Goal: Complete application form

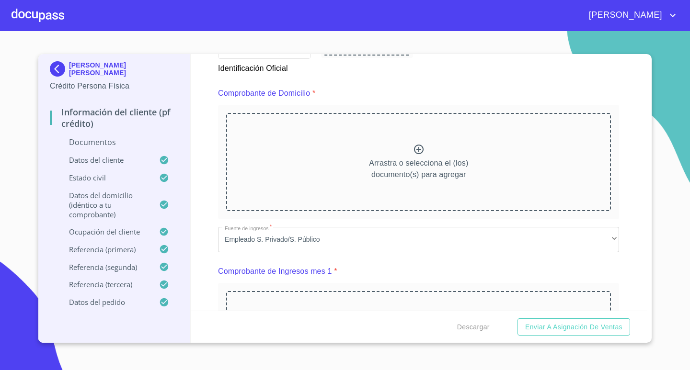
scroll to position [569, 0]
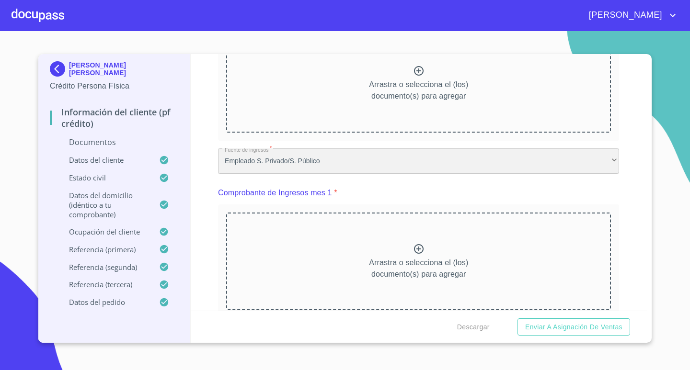
click at [302, 162] on div "Empleado S. Privado/S. Público" at bounding box center [418, 162] width 401 height 26
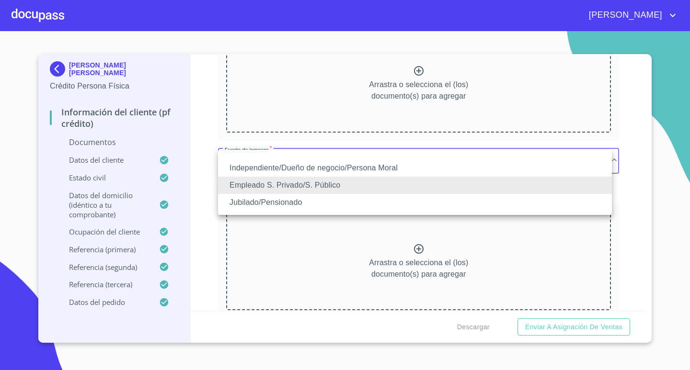
click at [276, 184] on li "Empleado S. Privado/S. Público" at bounding box center [415, 185] width 394 height 17
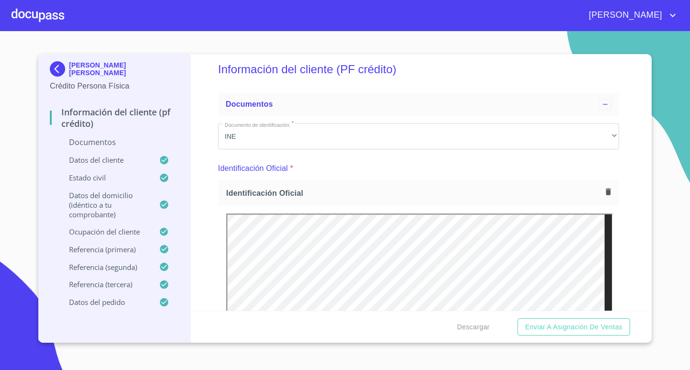
scroll to position [0, 0]
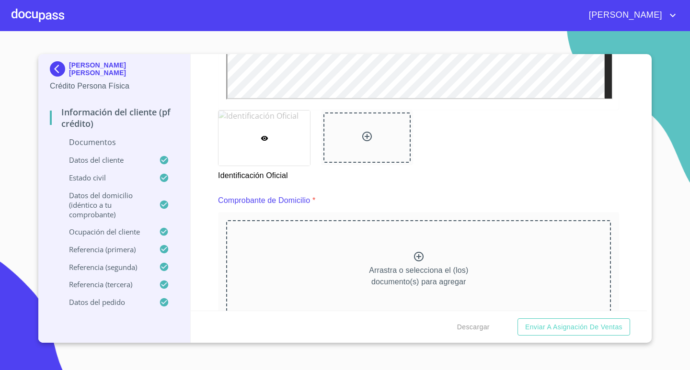
click at [277, 139] on div at bounding box center [264, 138] width 92 height 55
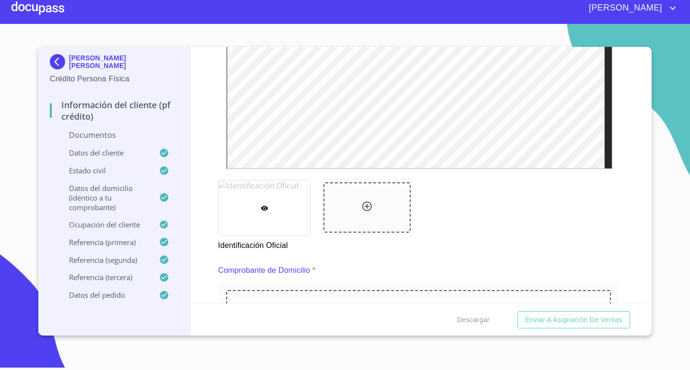
scroll to position [210, 0]
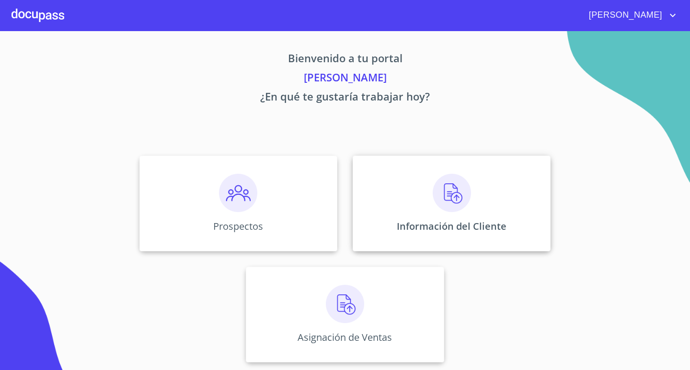
click at [456, 198] on img at bounding box center [452, 193] width 38 height 38
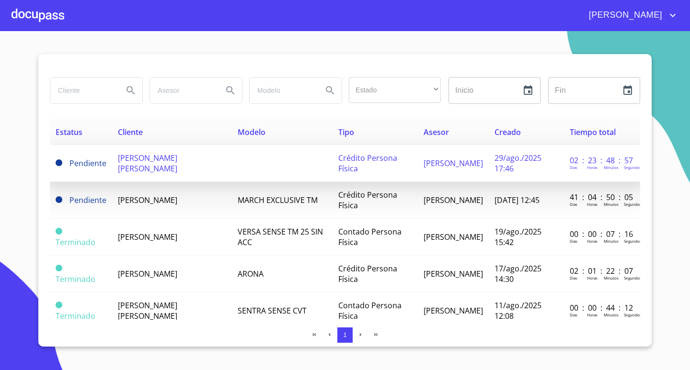
click at [120, 167] on span "[PERSON_NAME] [PERSON_NAME]" at bounding box center [147, 163] width 59 height 21
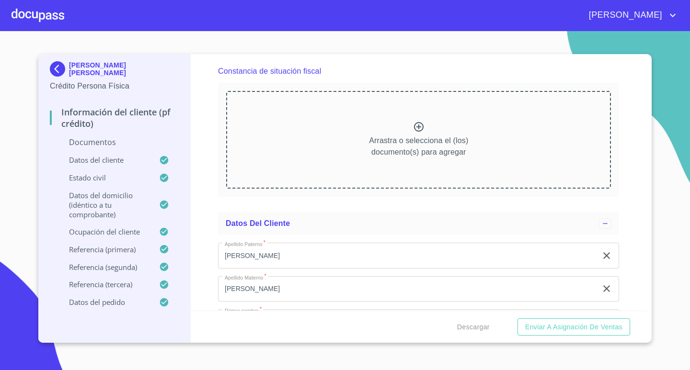
scroll to position [1533, 0]
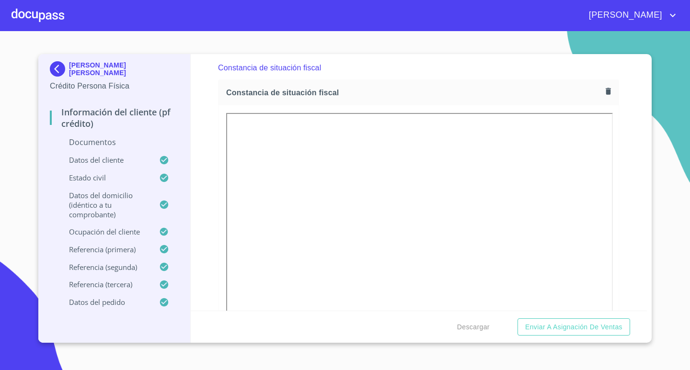
click at [209, 142] on div "Información del cliente (PF crédito) Documentos Documento de identificación.   …" at bounding box center [419, 182] width 457 height 257
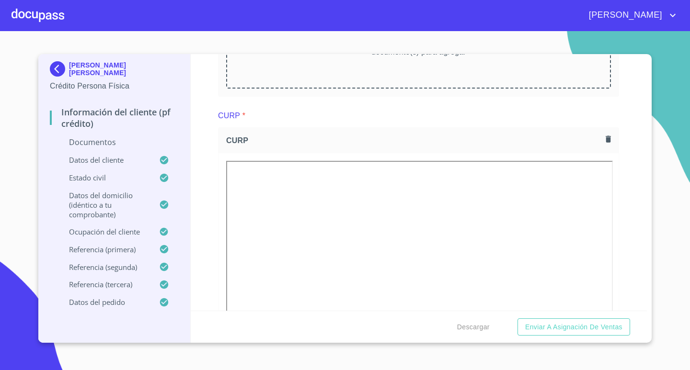
scroll to position [1102, 0]
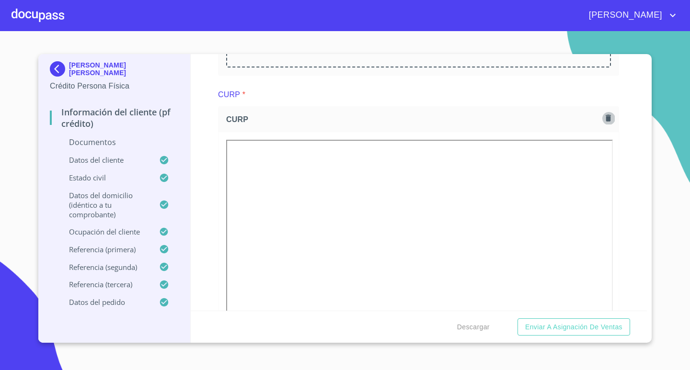
click at [606, 116] on icon "button" at bounding box center [608, 118] width 5 height 7
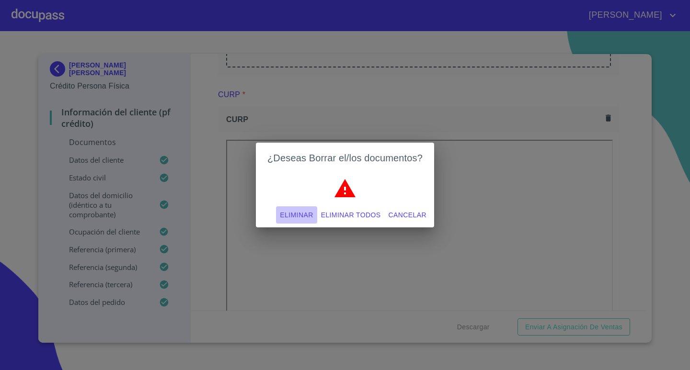
click at [288, 215] on span "Eliminar" at bounding box center [296, 215] width 33 height 12
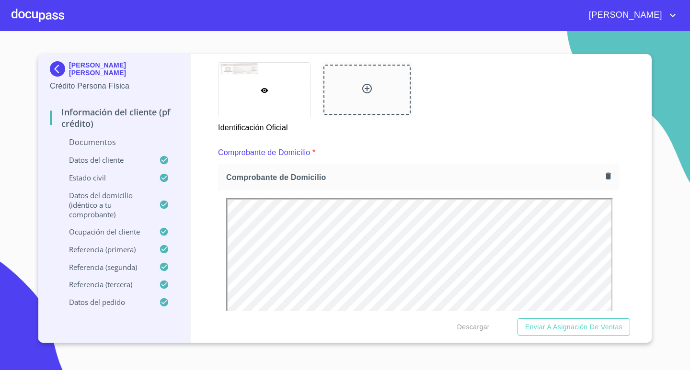
scroll to position [0, 0]
click at [418, 145] on div "Comprobante de Domicilio *" at bounding box center [418, 152] width 401 height 23
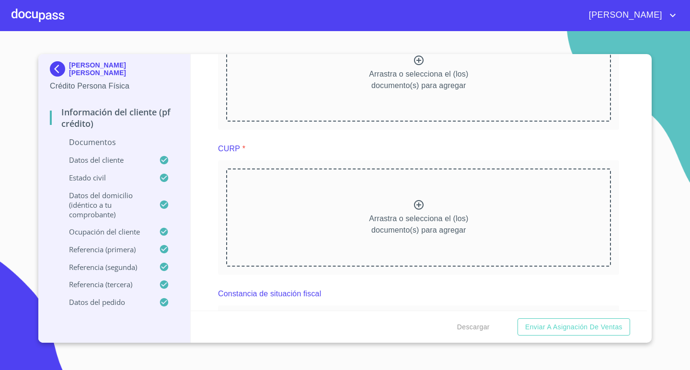
scroll to position [1335, 0]
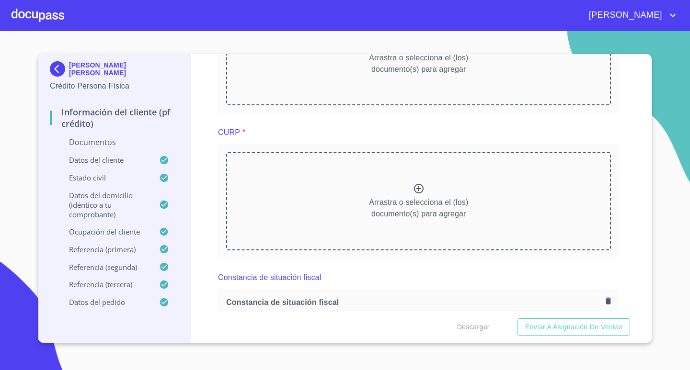
click at [524, 194] on div "Arrastra o selecciona el (los) documento(s) para agregar" at bounding box center [418, 201] width 385 height 98
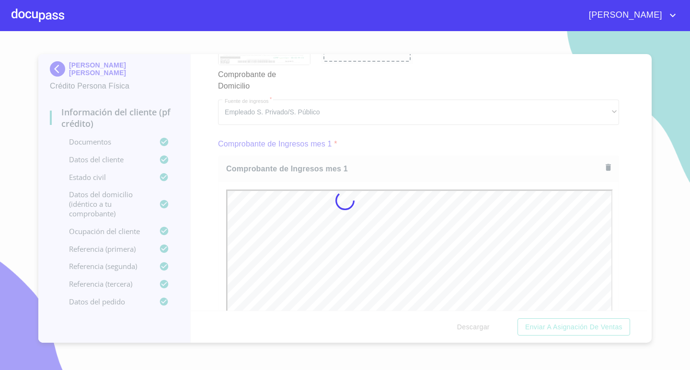
scroll to position [0, 0]
click at [662, 156] on div at bounding box center [345, 200] width 690 height 339
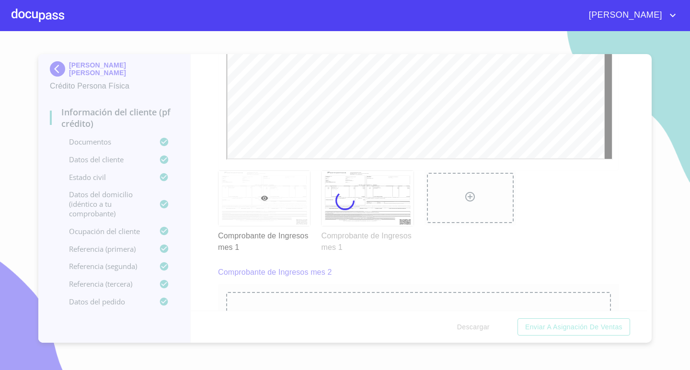
click at [448, 241] on div at bounding box center [470, 212] width 103 height 94
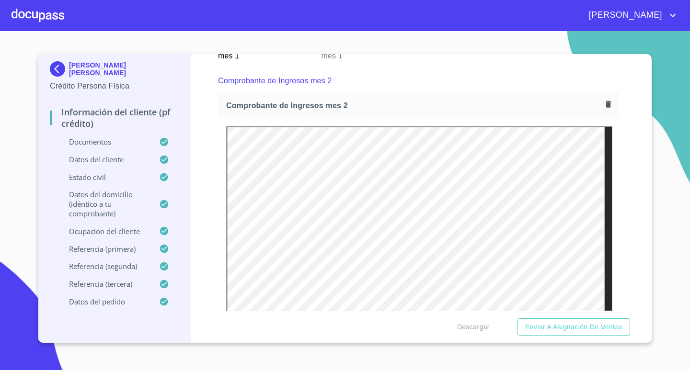
click at [453, 76] on div "Comprobante de Ingresos mes 2" at bounding box center [418, 80] width 401 height 23
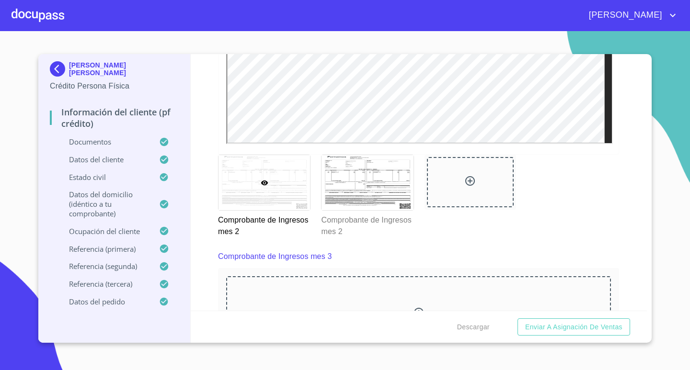
click at [457, 228] on div at bounding box center [470, 196] width 103 height 94
click at [384, 200] on div at bounding box center [367, 182] width 92 height 55
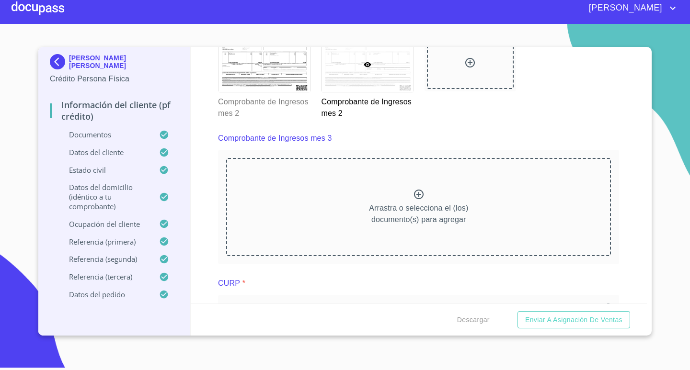
click at [0, 0] on div at bounding box center [0, 0] width 0 height 0
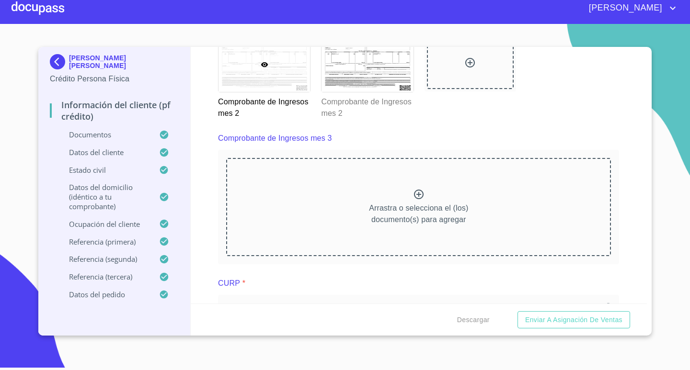
scroll to position [1766, 0]
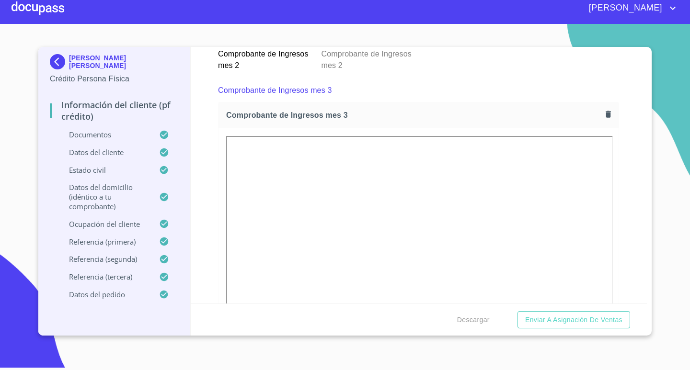
drag, startPoint x: 467, startPoint y: 73, endPoint x: 454, endPoint y: 80, distance: 14.8
click at [467, 73] on div at bounding box center [470, 30] width 103 height 94
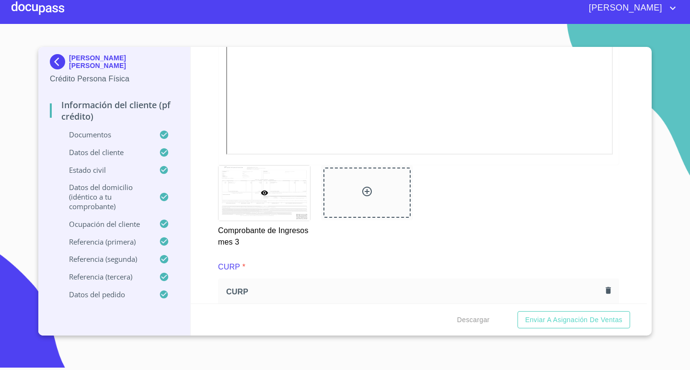
scroll to position [2006, 0]
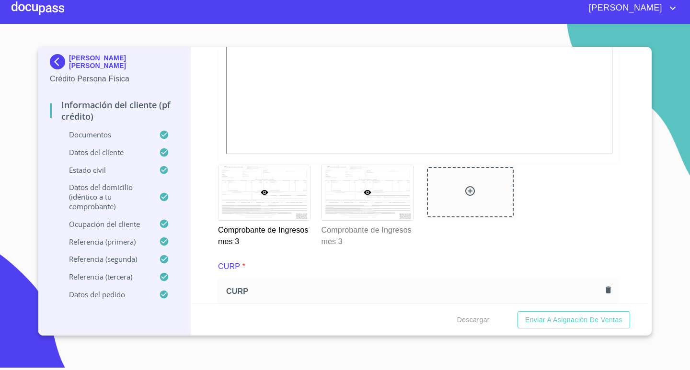
click at [381, 209] on div at bounding box center [367, 192] width 92 height 55
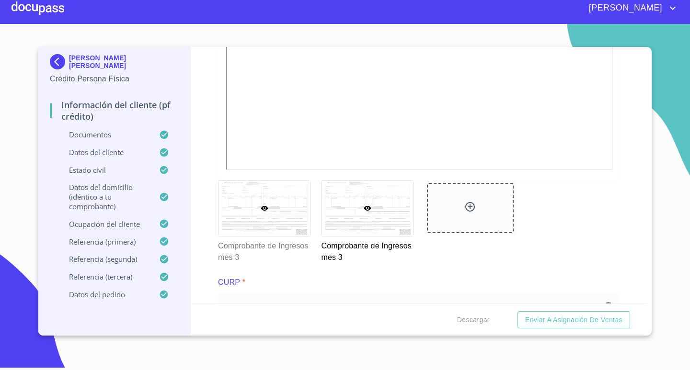
click at [280, 217] on div at bounding box center [264, 208] width 92 height 55
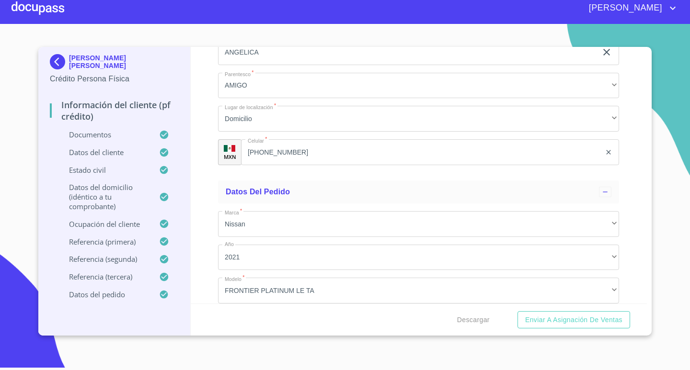
scroll to position [5791, 0]
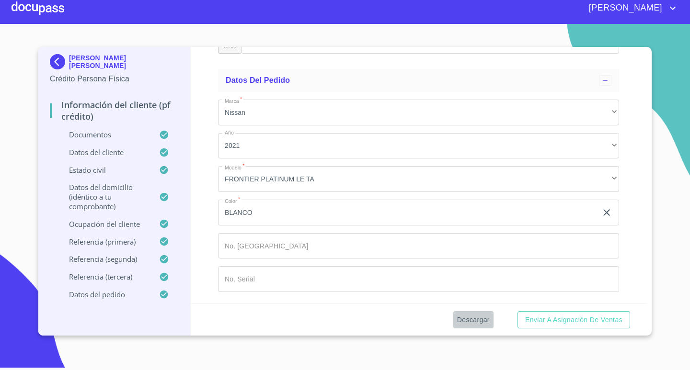
click at [469, 319] on span "Descargar" at bounding box center [473, 320] width 33 height 12
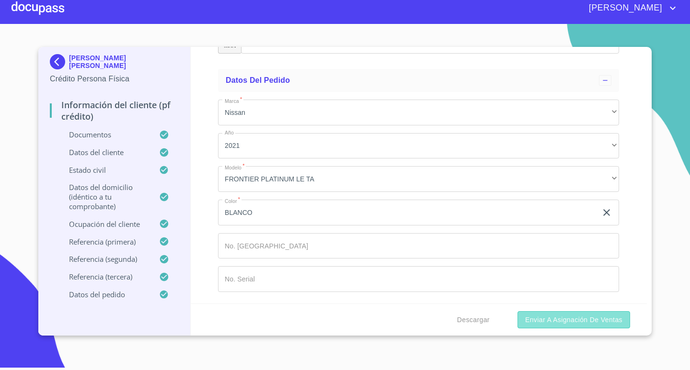
click at [572, 321] on span "Enviar a Asignación de Ventas" at bounding box center [573, 320] width 97 height 12
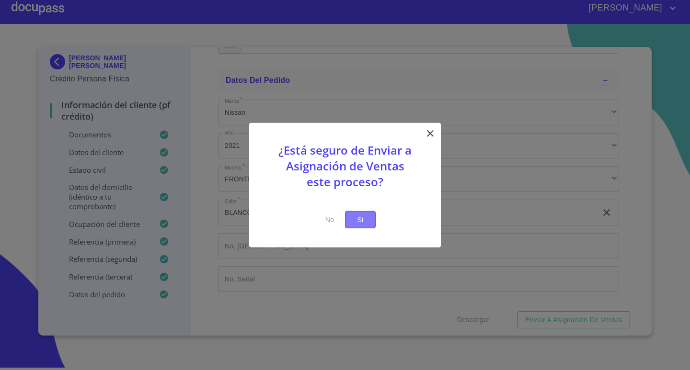
click at [356, 224] on span "Si" at bounding box center [360, 220] width 15 height 12
